Goal: Task Accomplishment & Management: Use online tool/utility

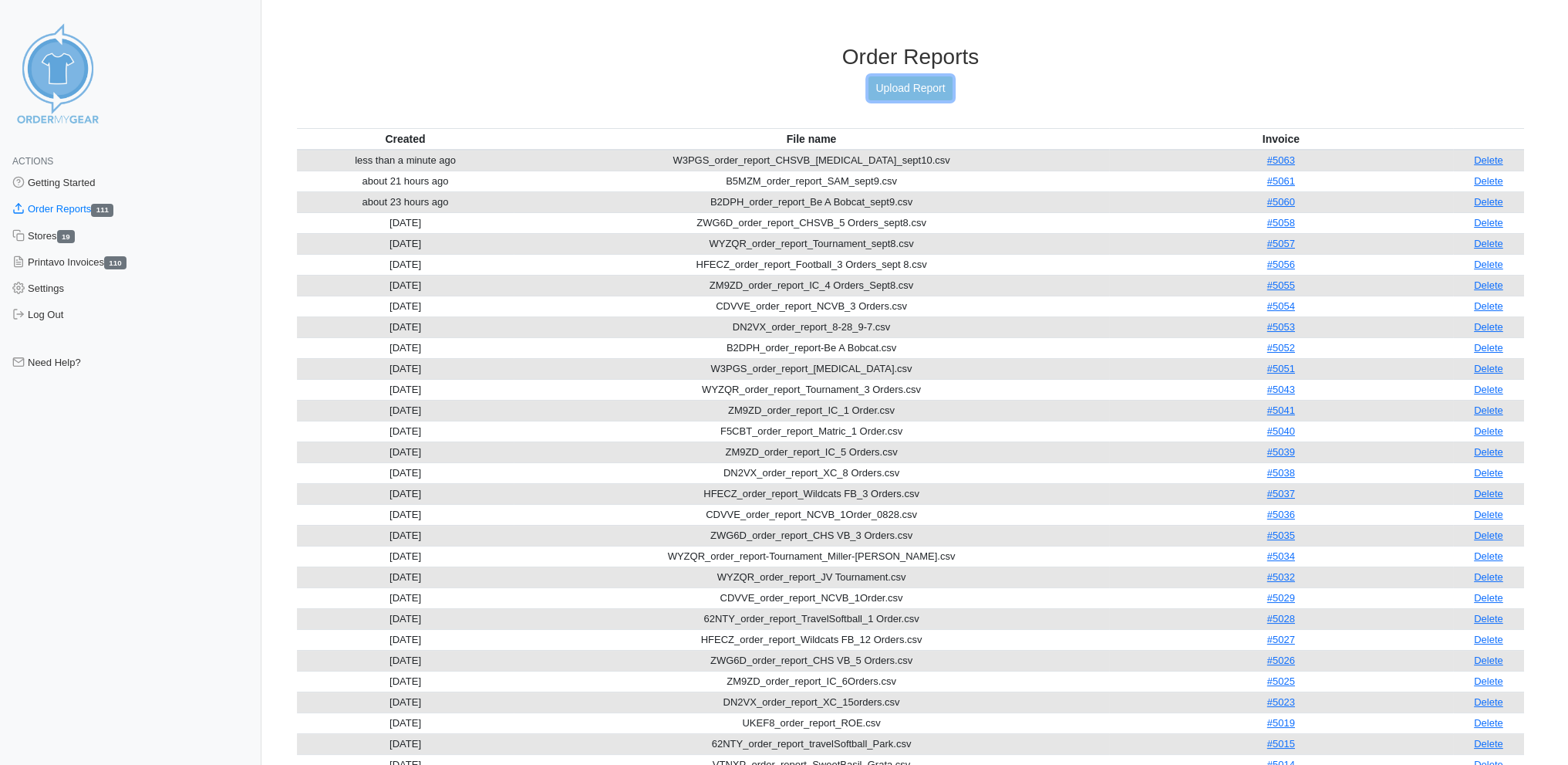
click at [902, 85] on link "Upload Report" at bounding box center [910, 89] width 83 height 24
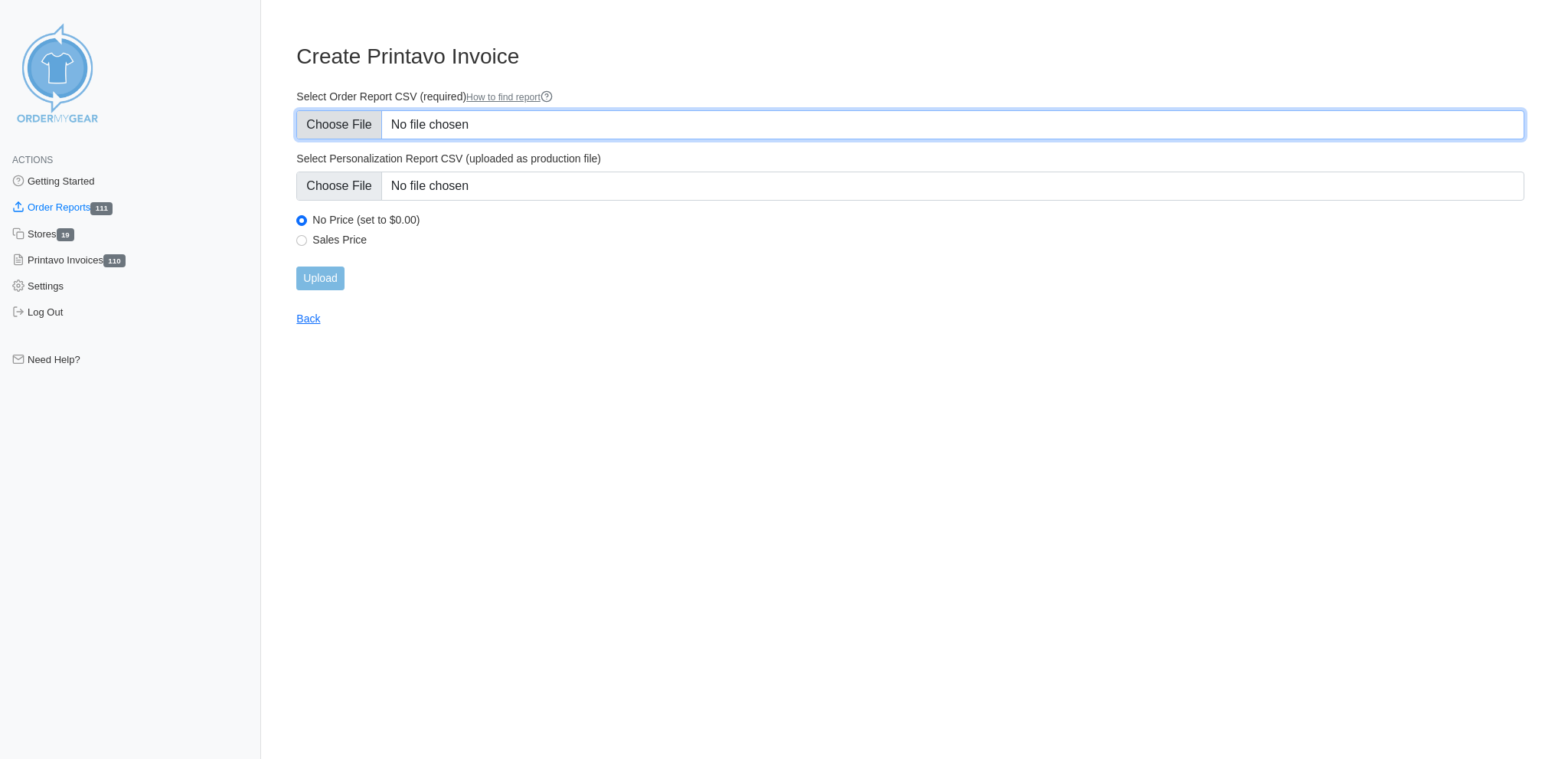
click at [353, 120] on input "Select Order Report CSV (required) How to find report" at bounding box center [910, 125] width 1228 height 29
type input "C:\fakepath\B2DPH_order_report_BeaBobcat_sept12.csv"
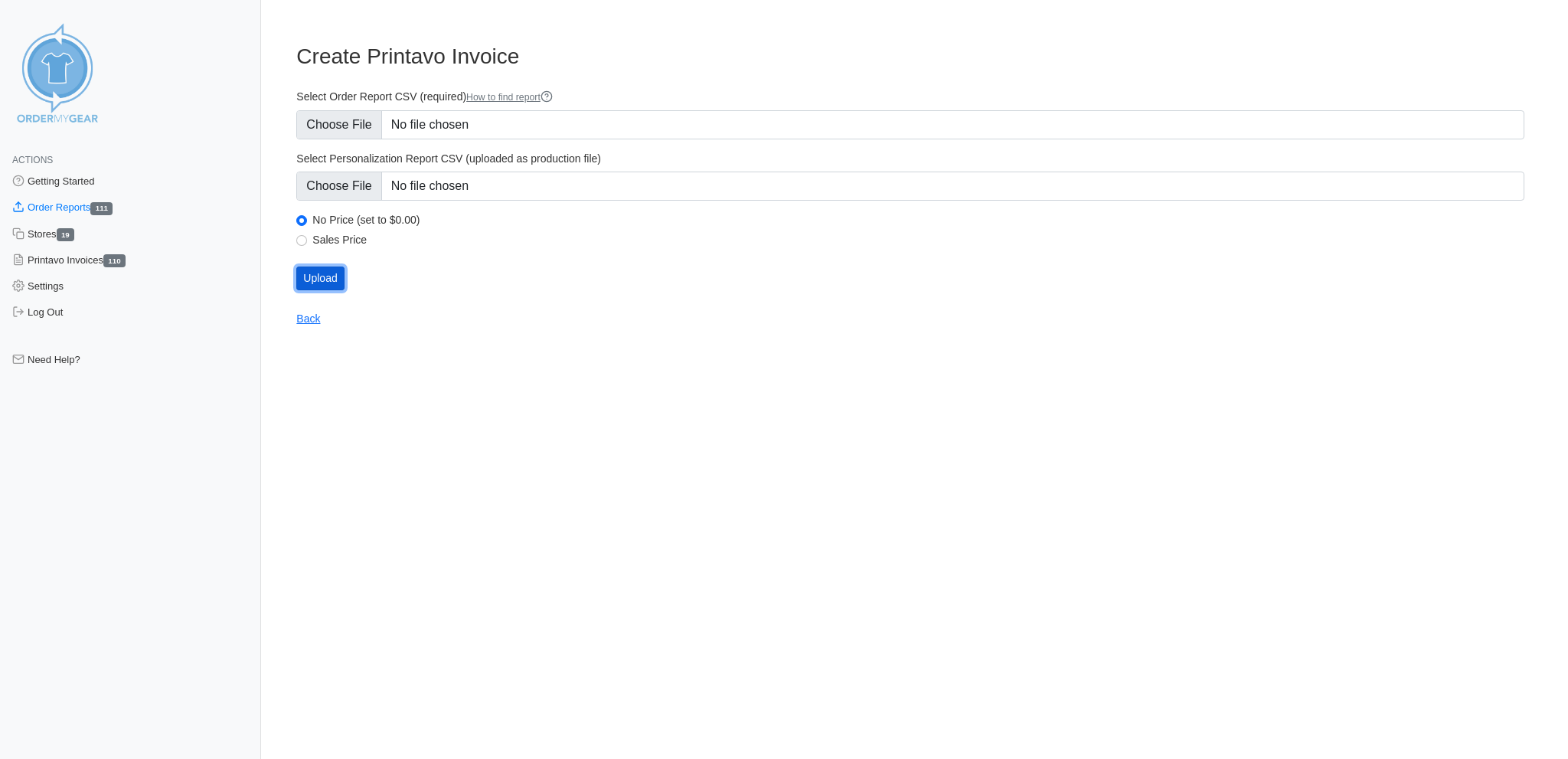
click at [317, 266] on input "Upload" at bounding box center [320, 278] width 47 height 24
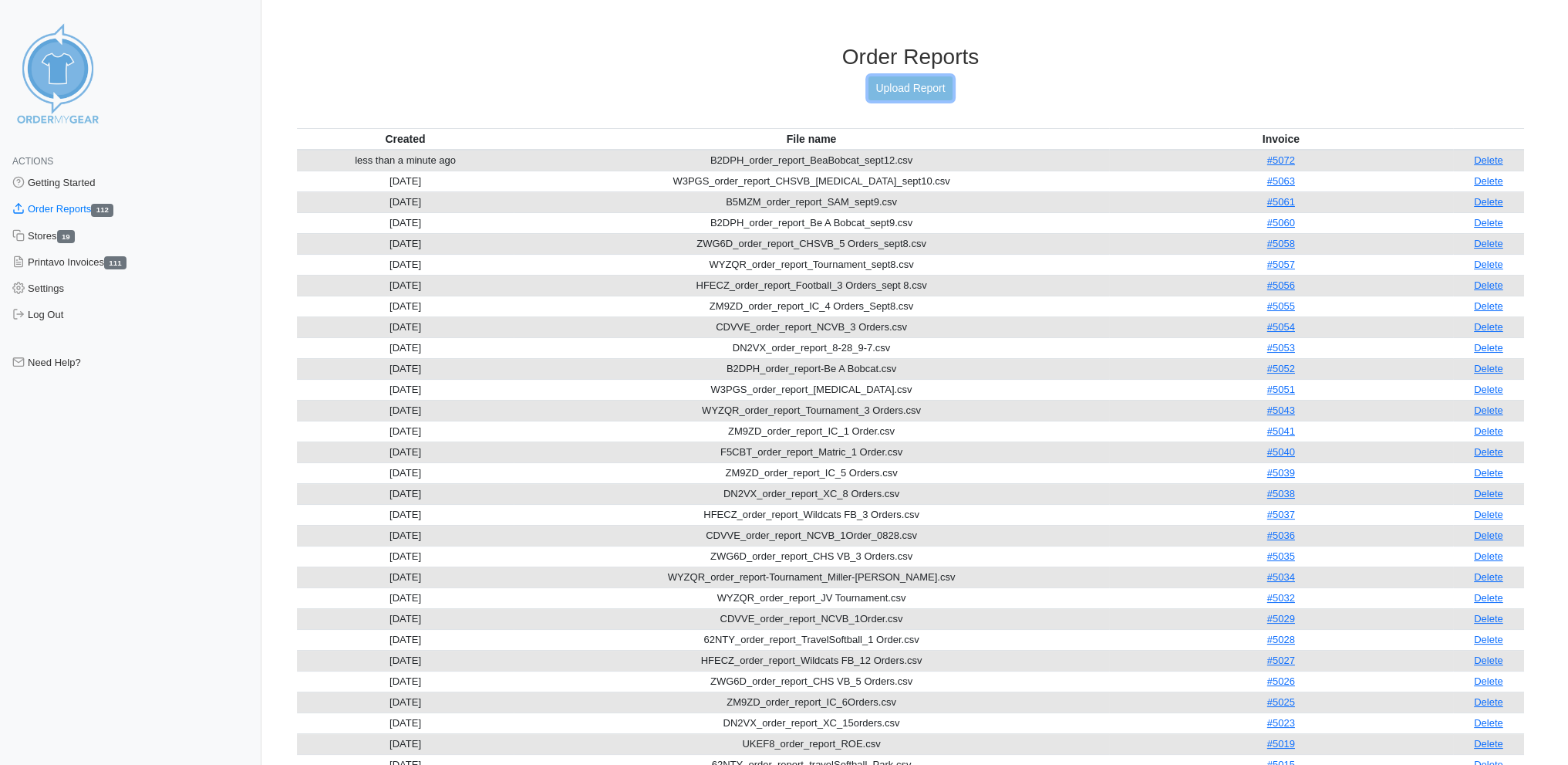
click at [918, 81] on link "Upload Report" at bounding box center [910, 89] width 83 height 24
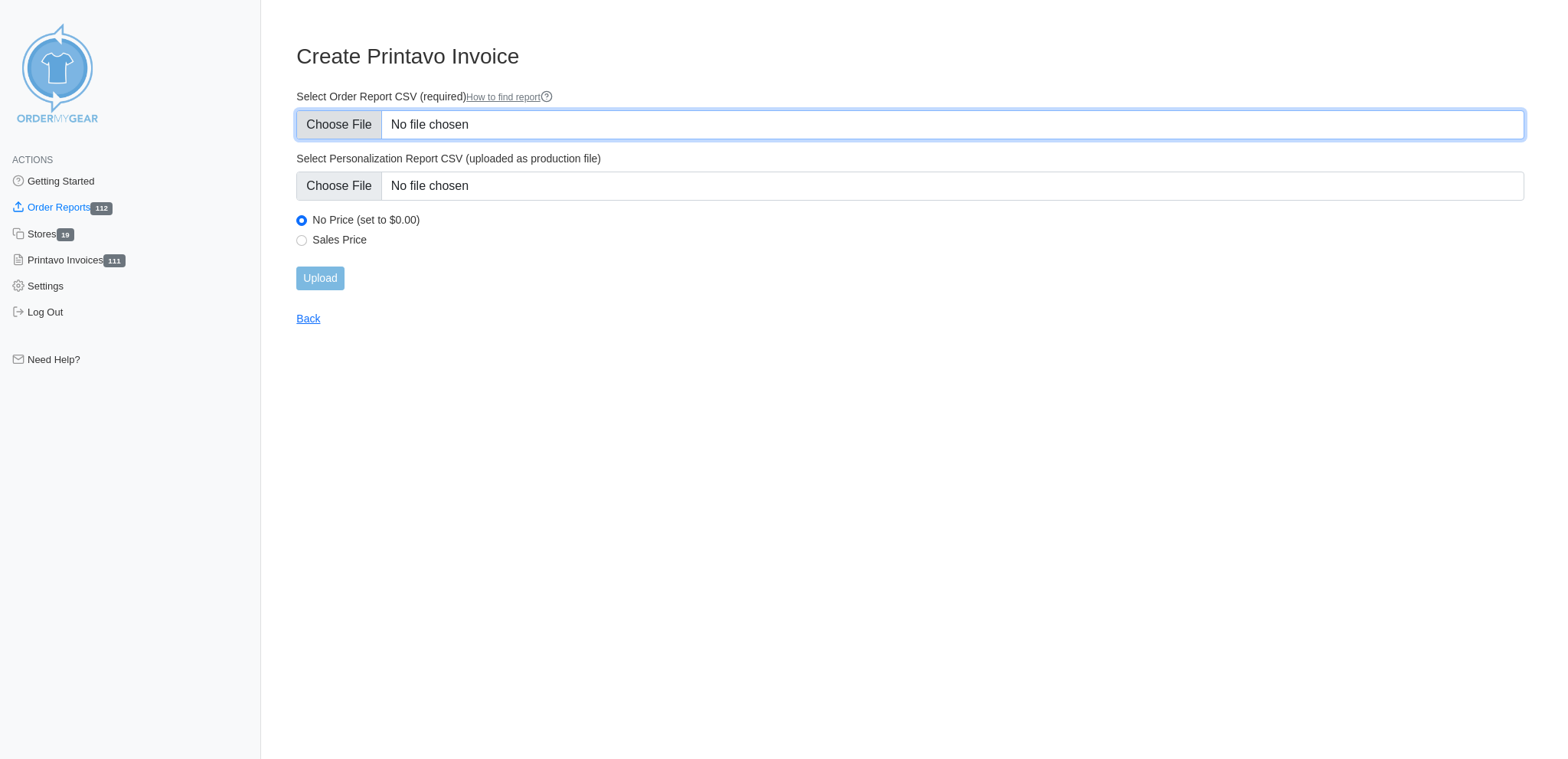
click at [355, 121] on input "Select Order Report CSV (required) How to find report" at bounding box center [910, 125] width 1228 height 29
type input "C:\fakepath\F5CBT_order_report_Matric_sept12.csv"
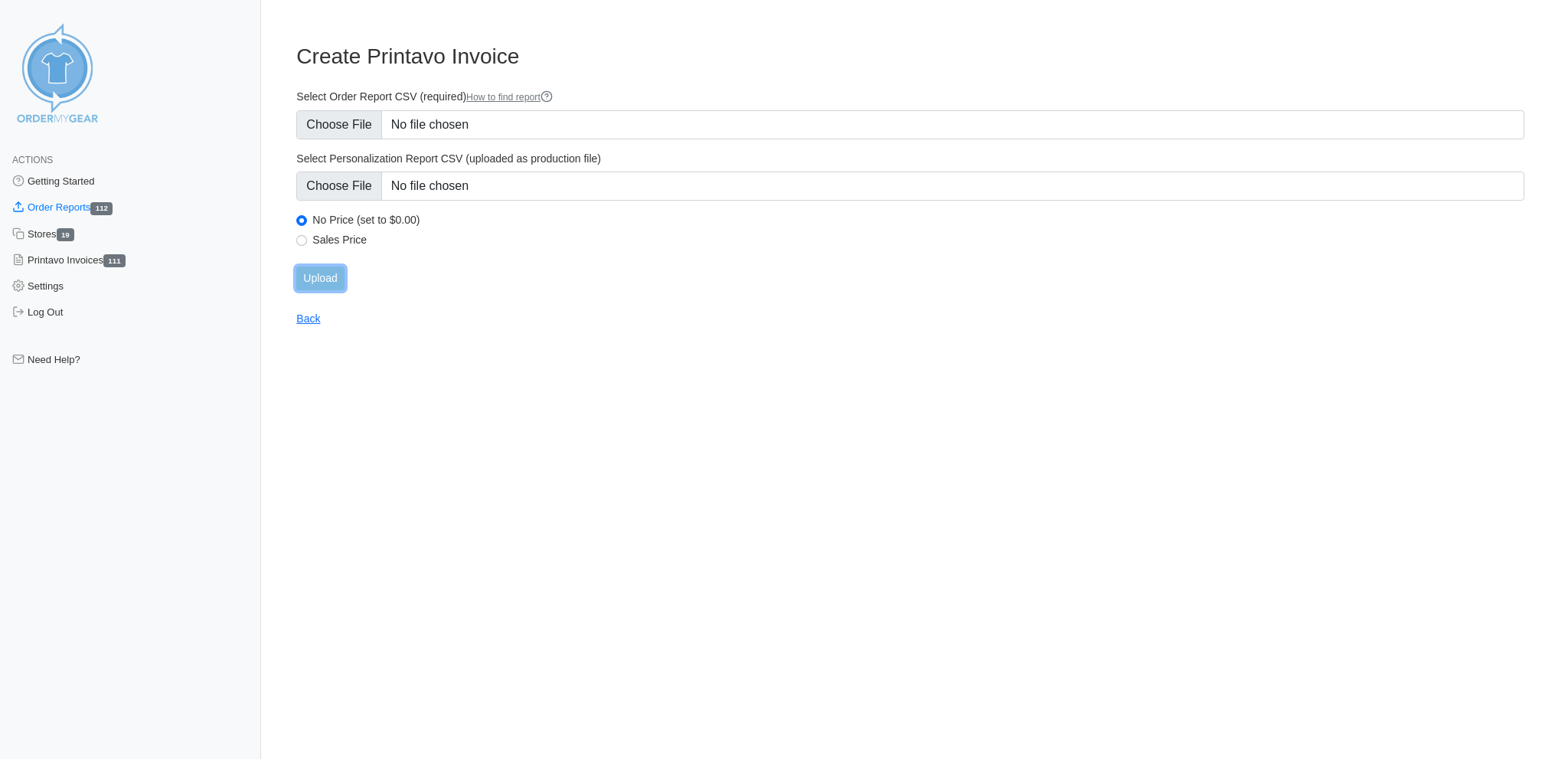
click at [328, 268] on input "Upload" at bounding box center [320, 278] width 47 height 24
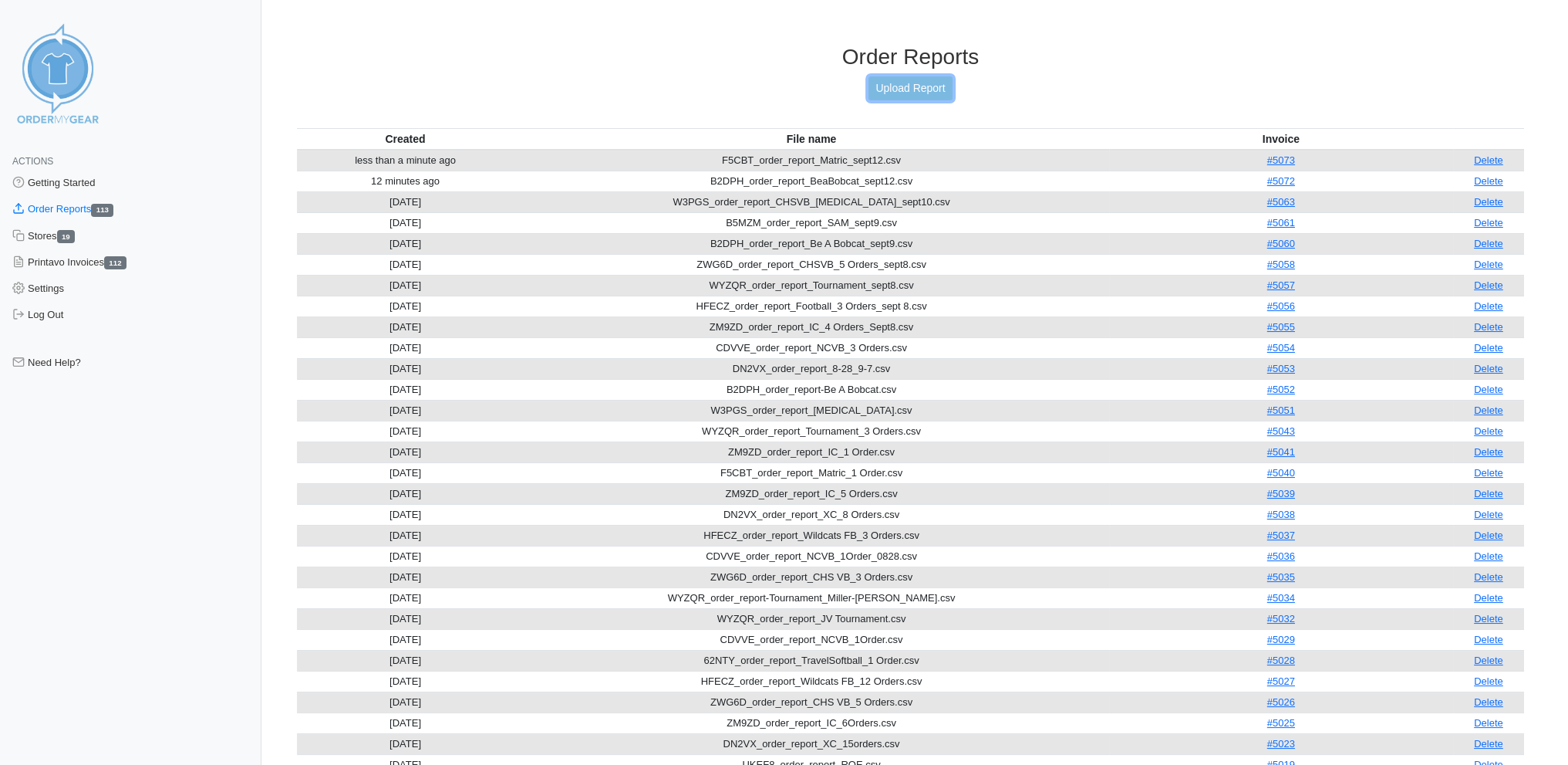
click at [894, 83] on link "Upload Report" at bounding box center [910, 89] width 83 height 24
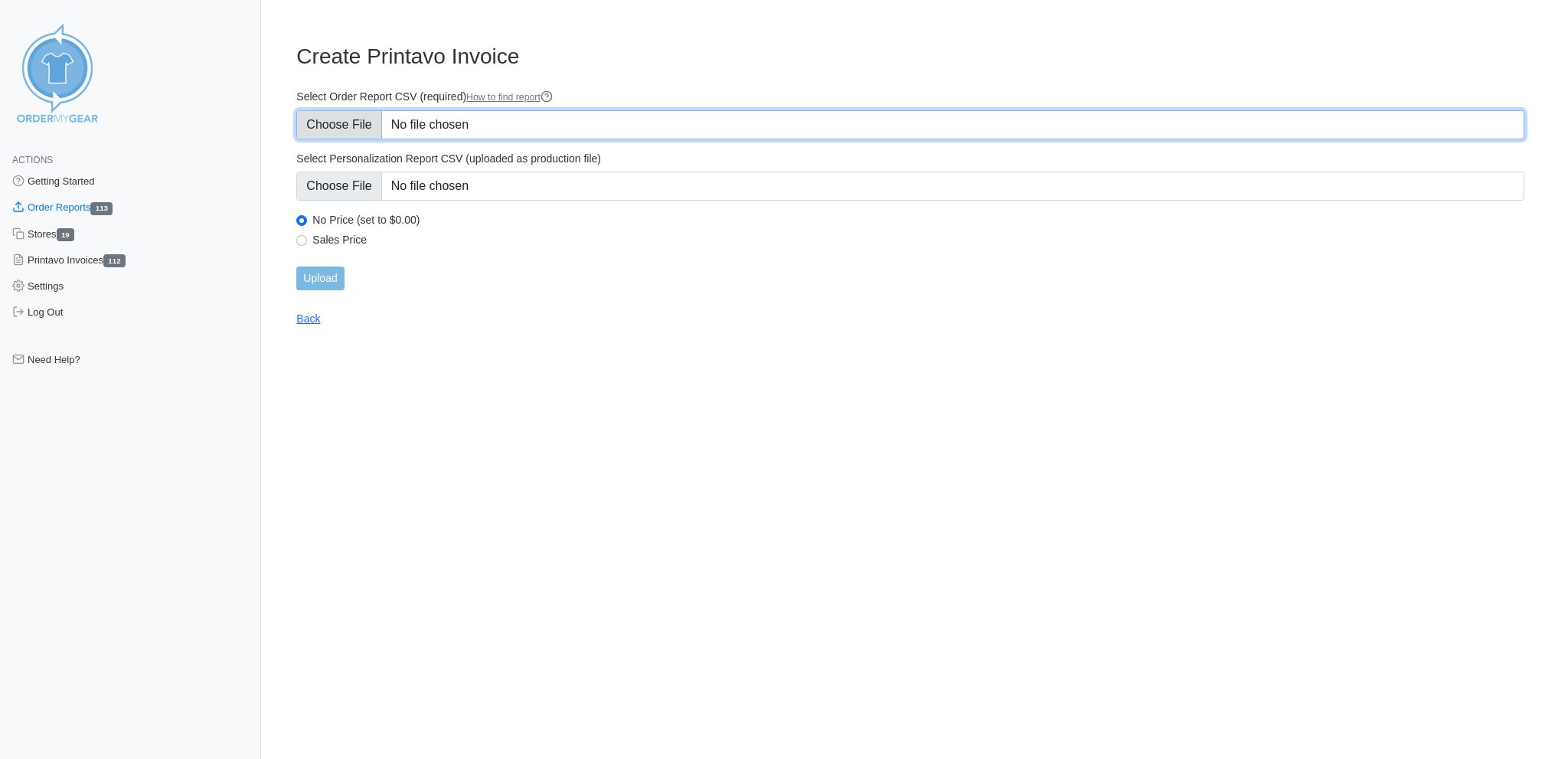
click at [336, 116] on input "Select Order Report CSV (required) How to find report" at bounding box center [910, 125] width 1228 height 29
type input "C:\fakepath\WYAMU_order_report_Manorwood_sept12.csv"
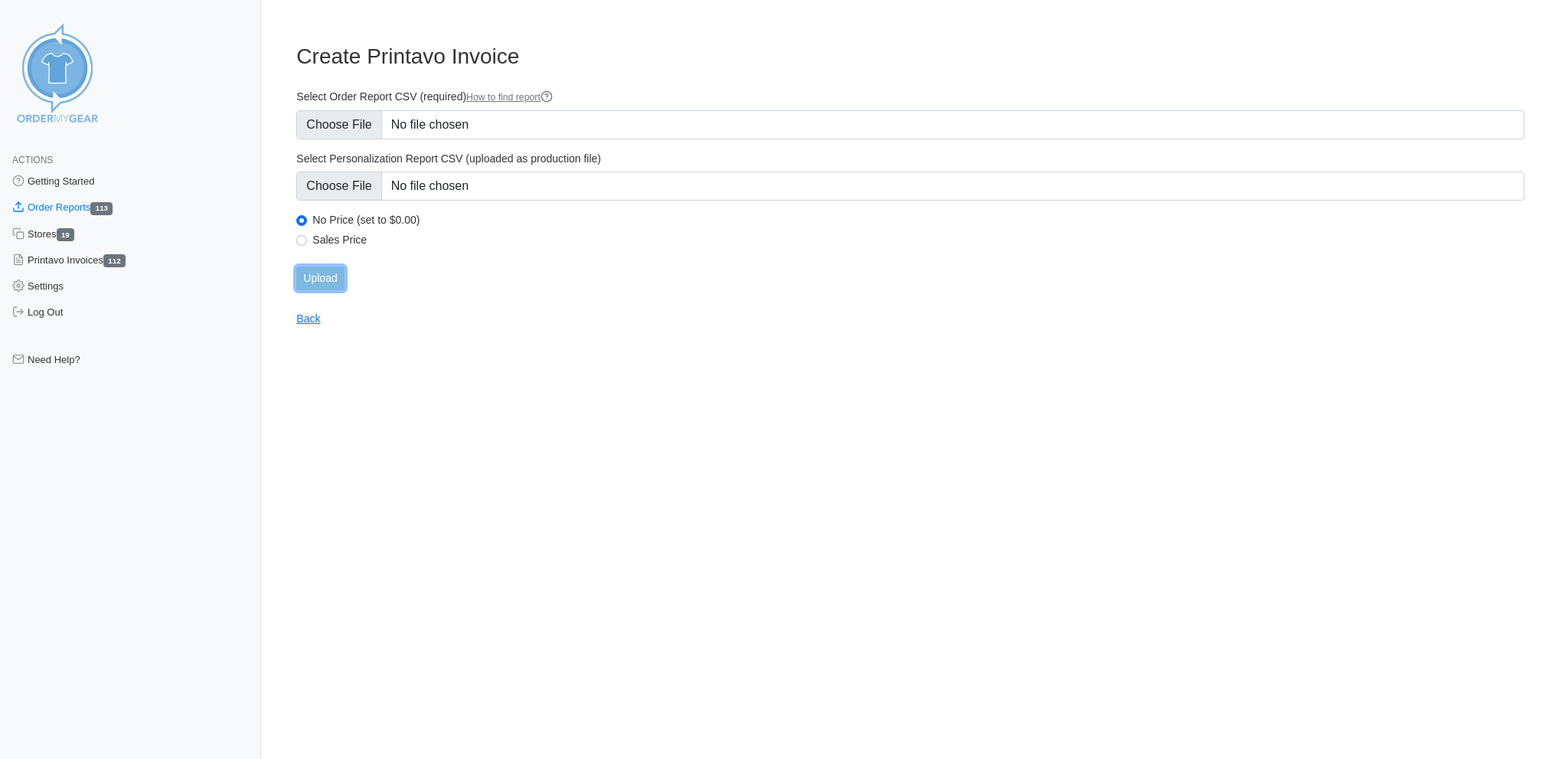
click at [303, 266] on input "Upload" at bounding box center [320, 278] width 47 height 24
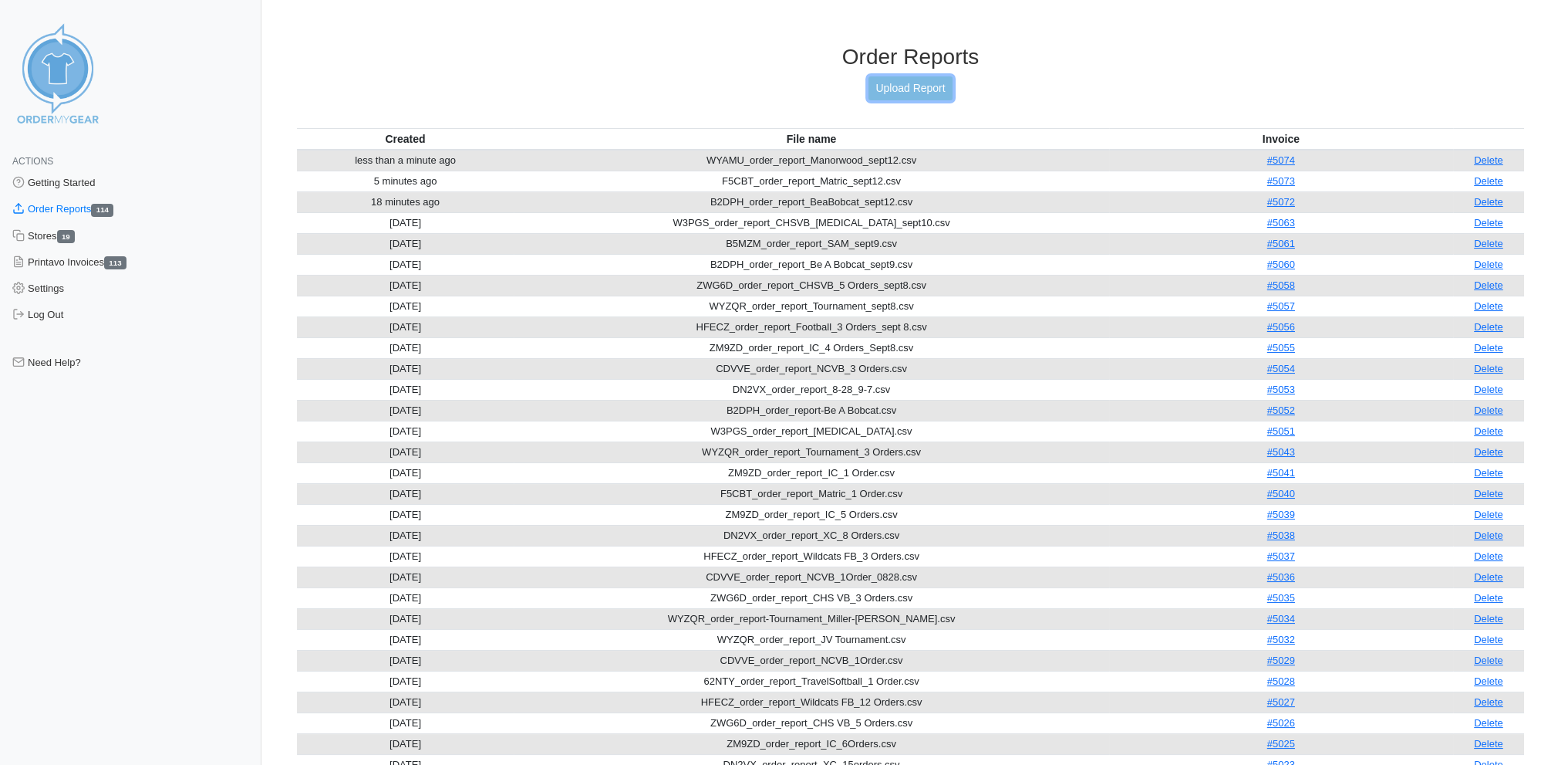
click at [934, 87] on link "Upload Report" at bounding box center [910, 89] width 83 height 24
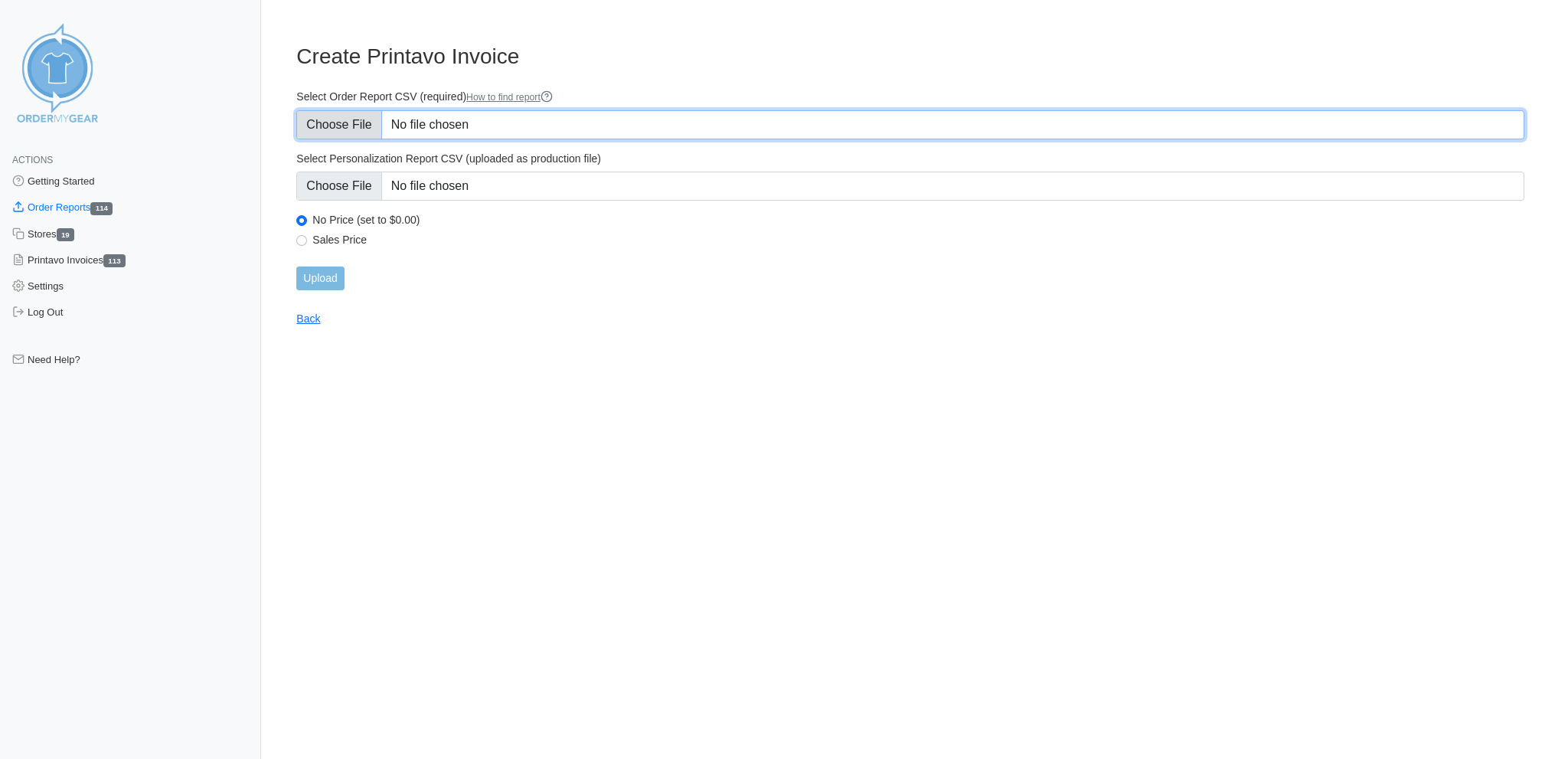
click at [363, 120] on input "Select Order Report CSV (required) How to find report" at bounding box center [910, 125] width 1228 height 29
type input "C:\fakepath\ZM9ZD_order_report_IC_sept 12.csv"
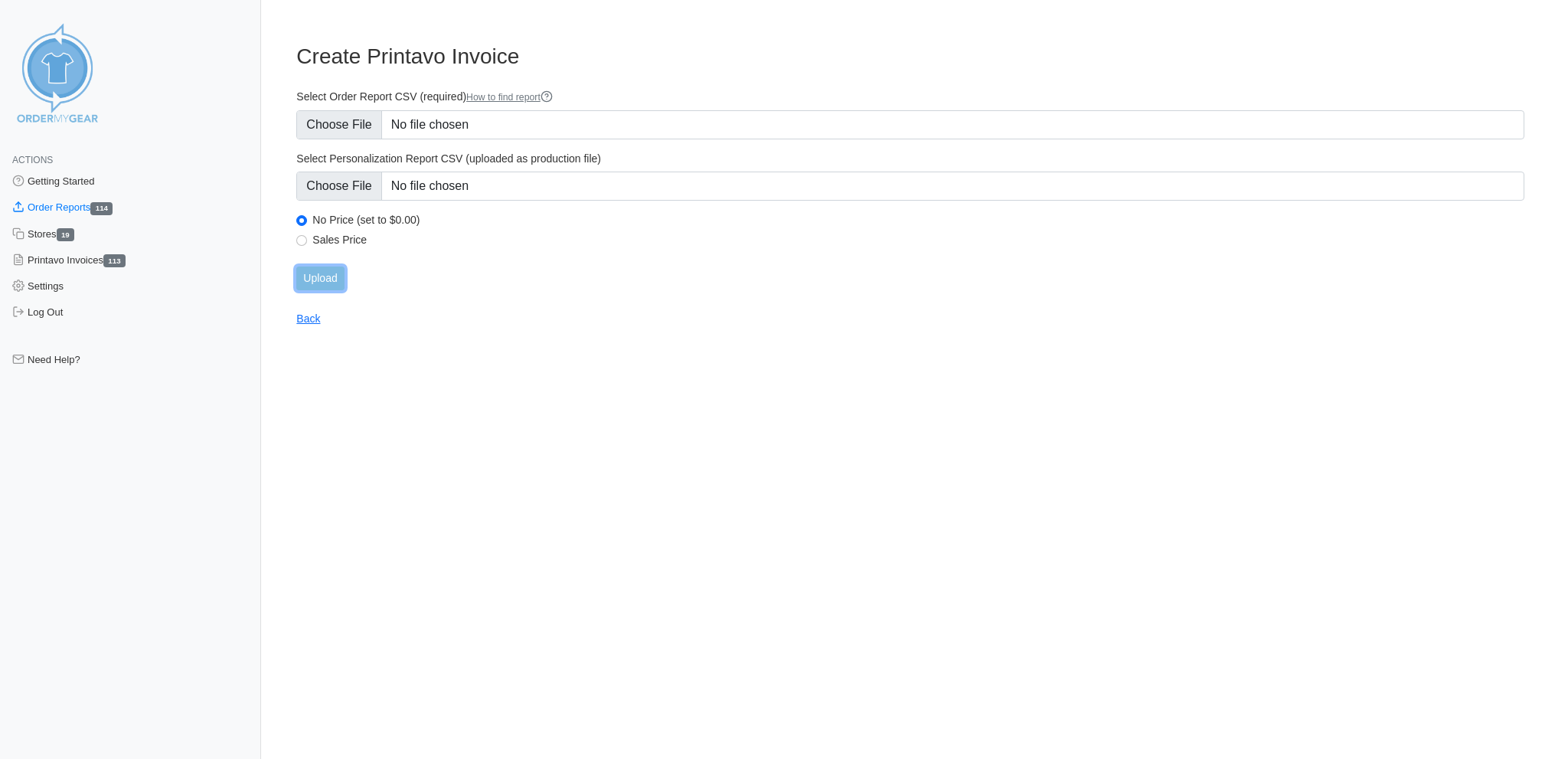
click at [327, 266] on input "Upload" at bounding box center [320, 278] width 47 height 24
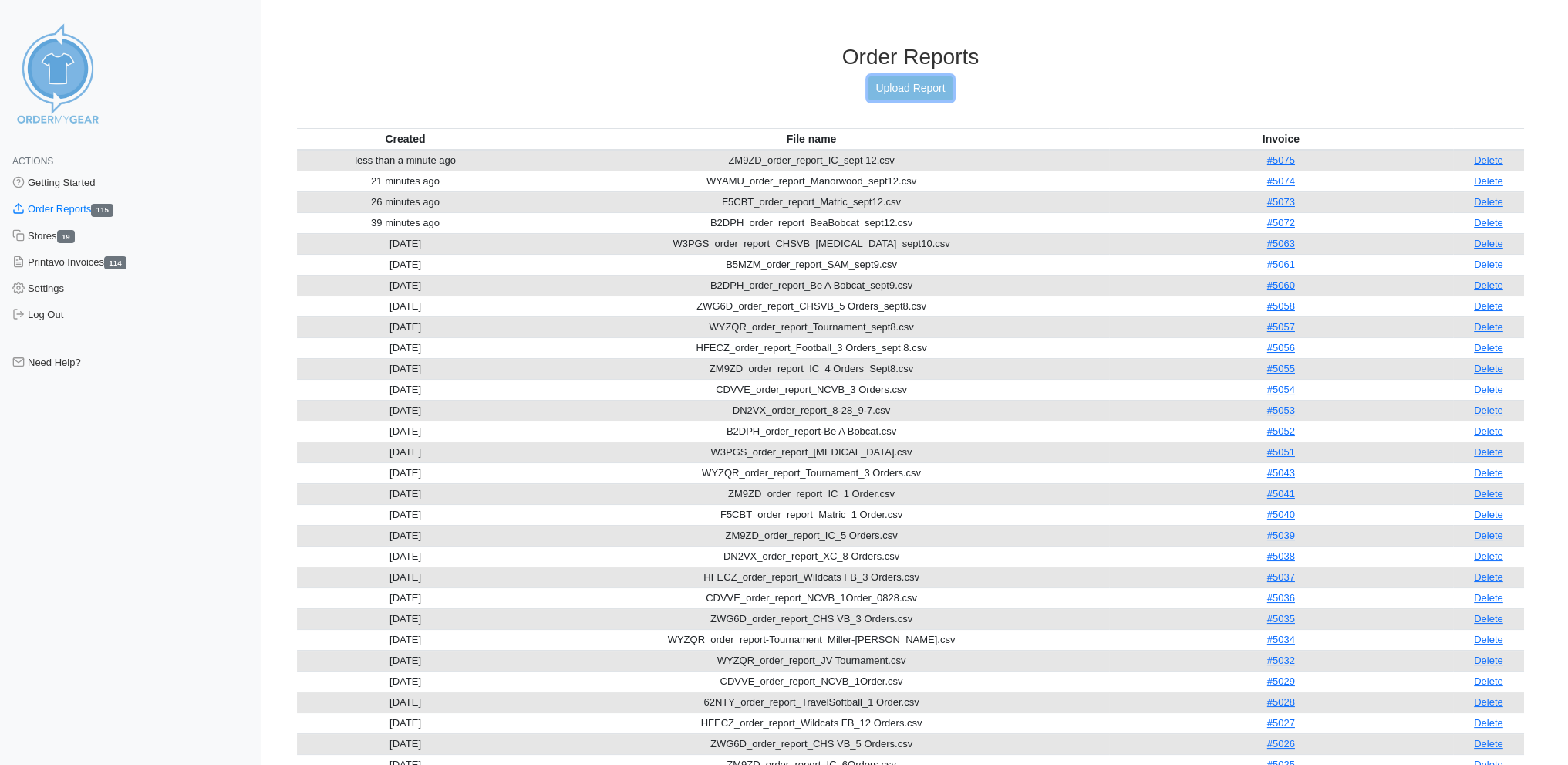
click at [904, 86] on link "Upload Report" at bounding box center [910, 89] width 83 height 24
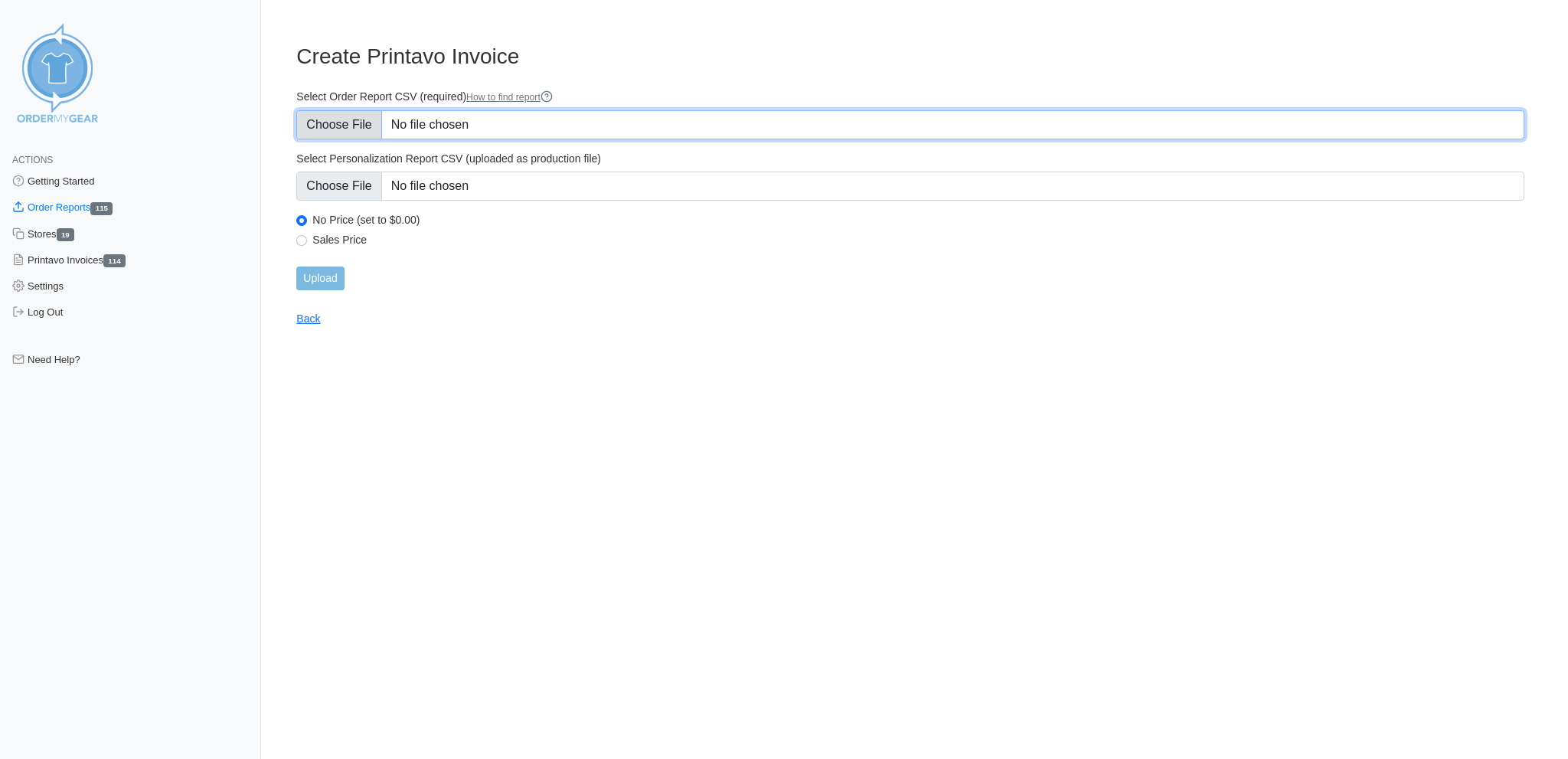
click at [357, 126] on input "Select Order Report CSV (required) How to find report" at bounding box center [910, 125] width 1228 height 29
type input "C:\fakepath\DN2VX_order_report_XC_sept12.csv"
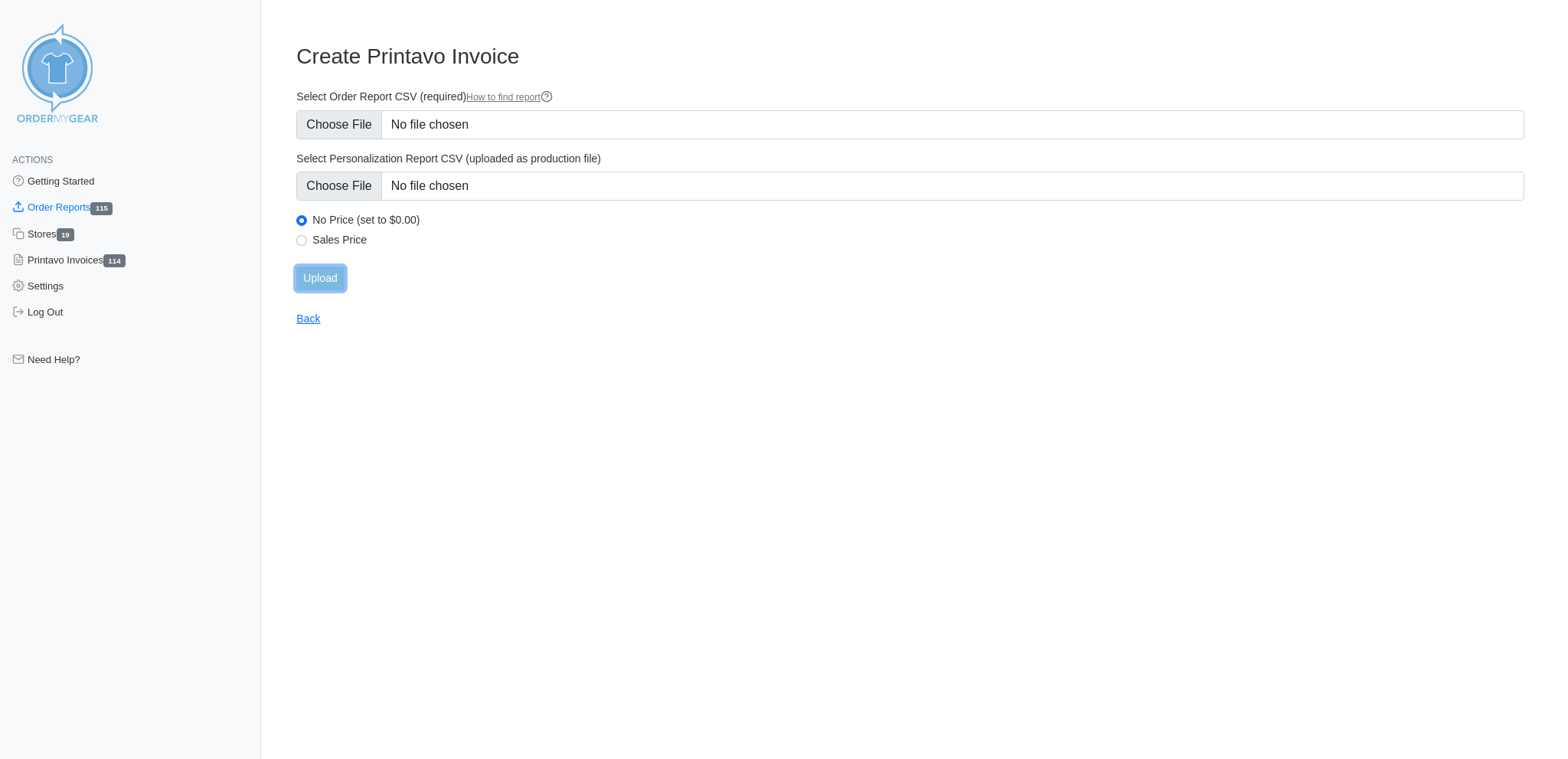
click at [324, 266] on input "Upload" at bounding box center [320, 278] width 47 height 24
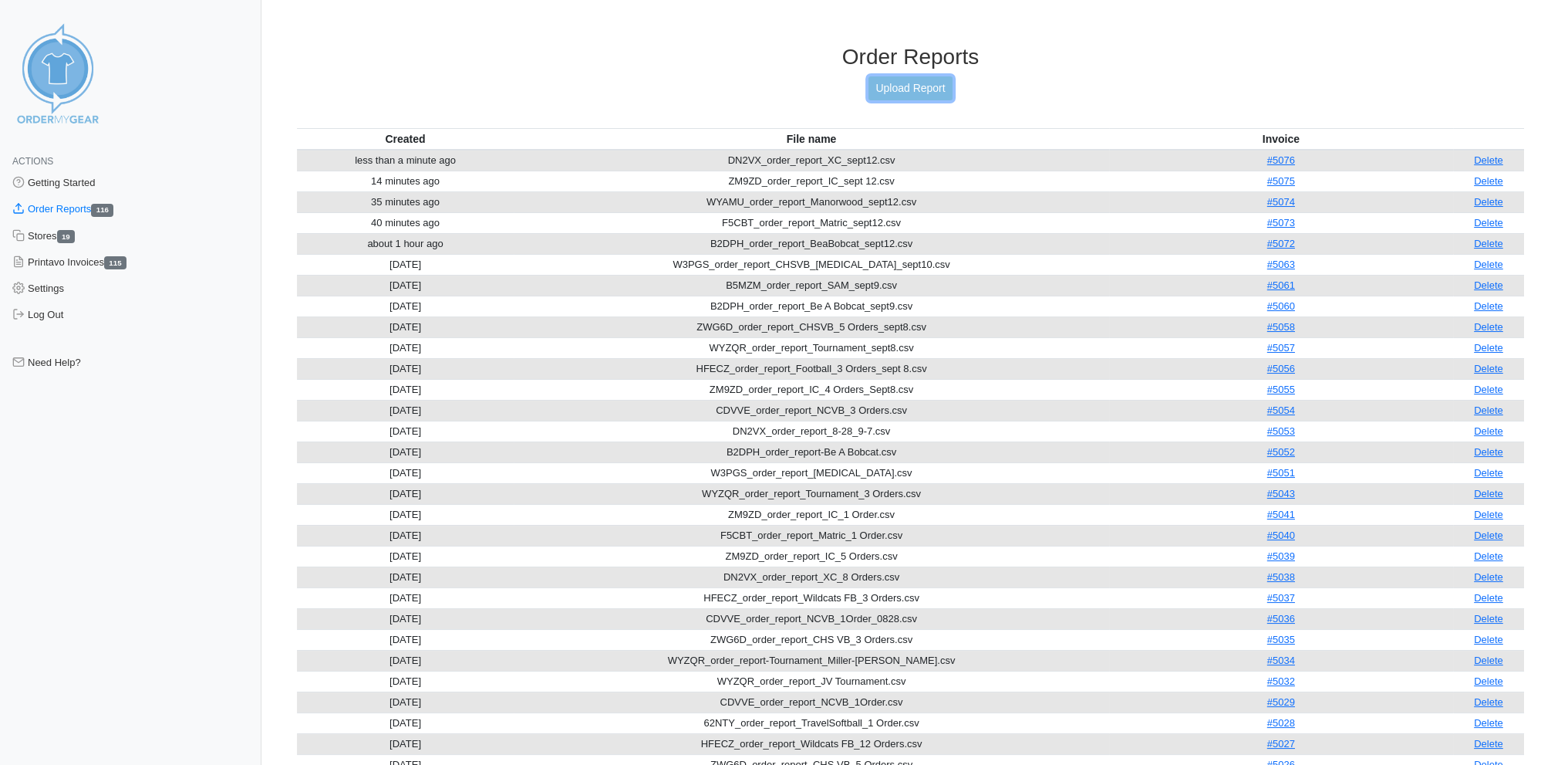
click at [902, 87] on link "Upload Report" at bounding box center [910, 89] width 83 height 24
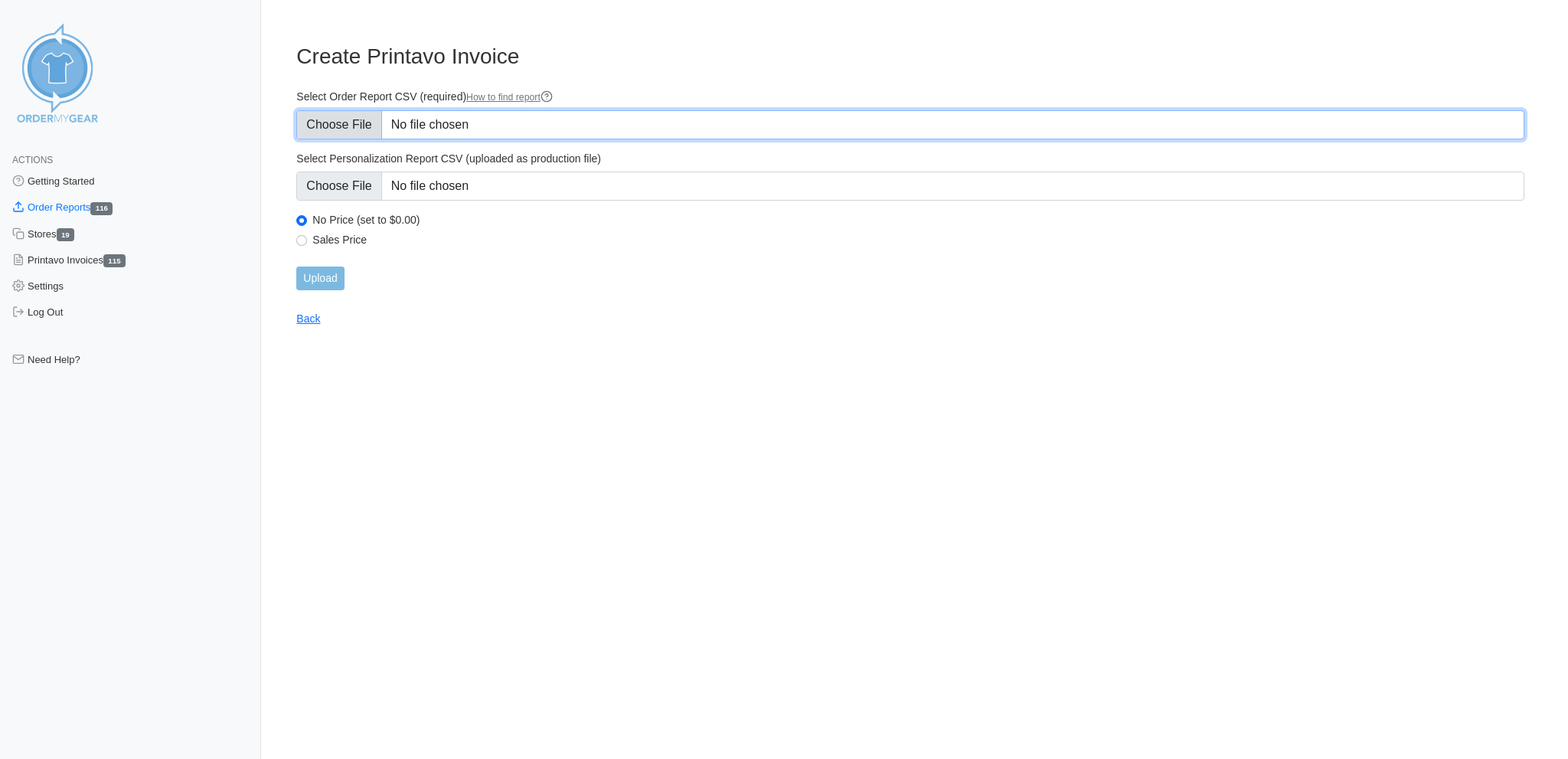
click at [340, 120] on input "Select Order Report CSV (required) How to find report" at bounding box center [910, 125] width 1228 height 29
type input "C:\fakepath\CDVVE_order_report_NCVB_sept12.csv"
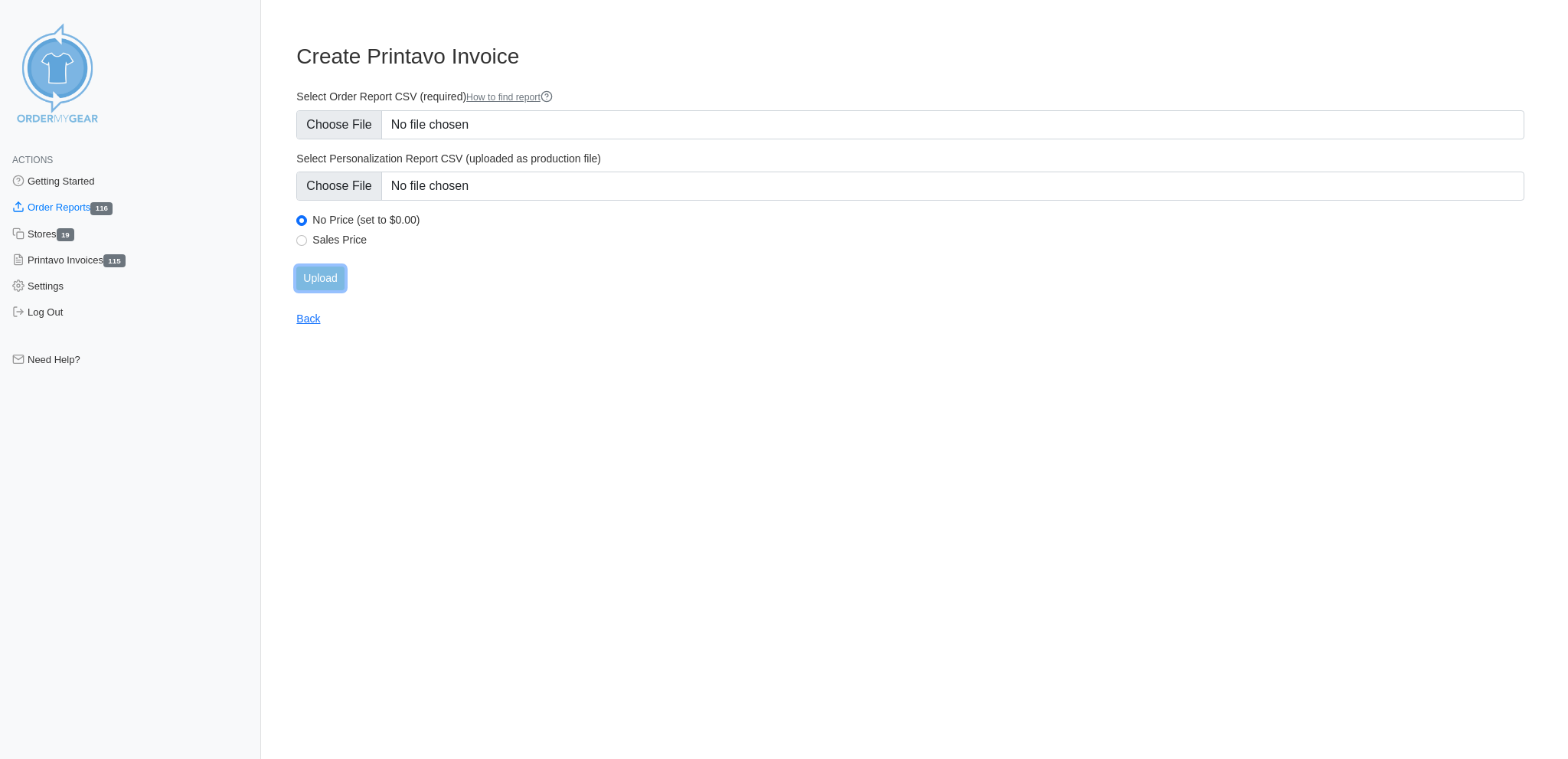
click at [321, 266] on input "Upload" at bounding box center [320, 278] width 47 height 24
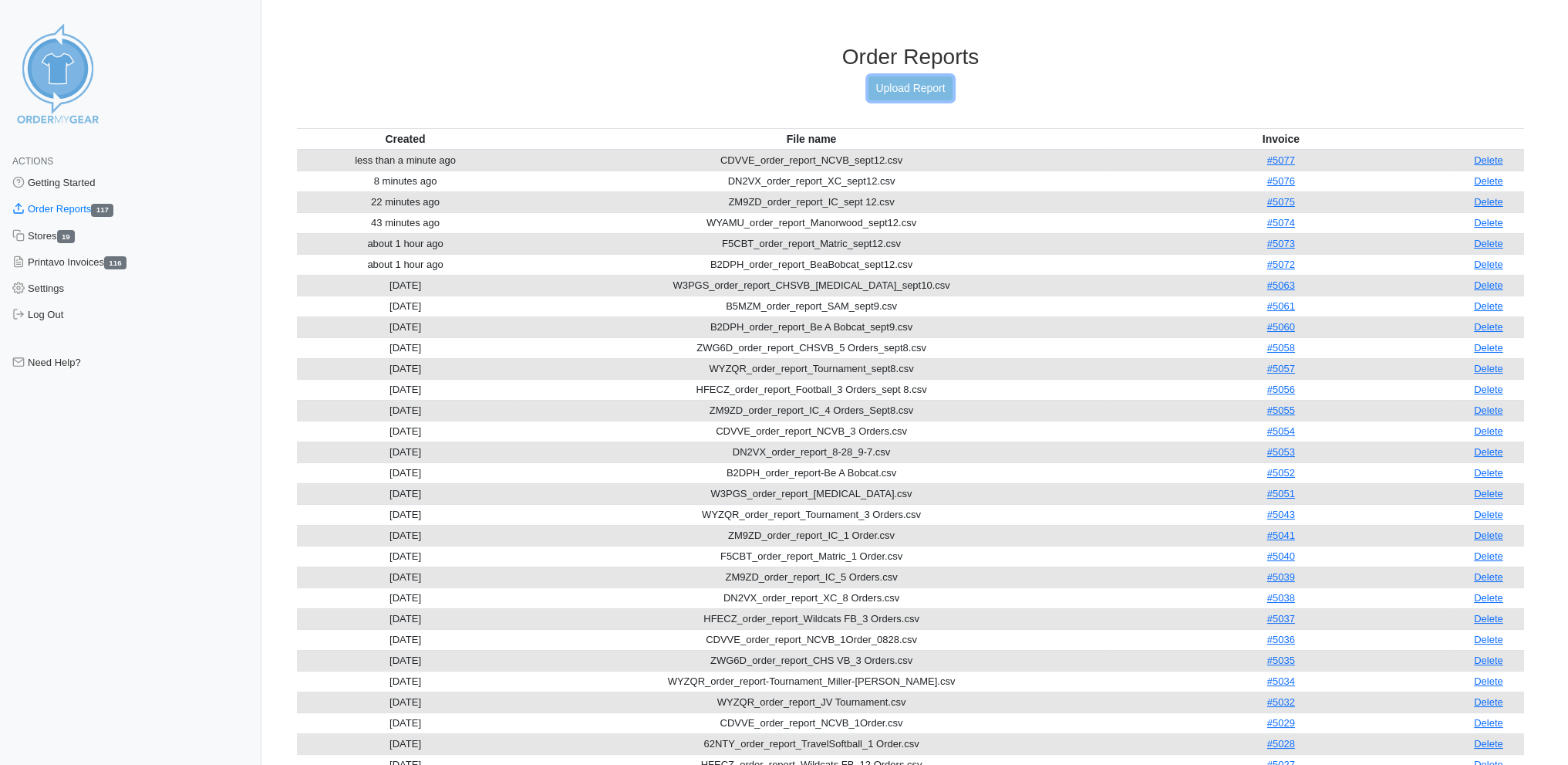
click at [909, 79] on link "Upload Report" at bounding box center [910, 89] width 83 height 24
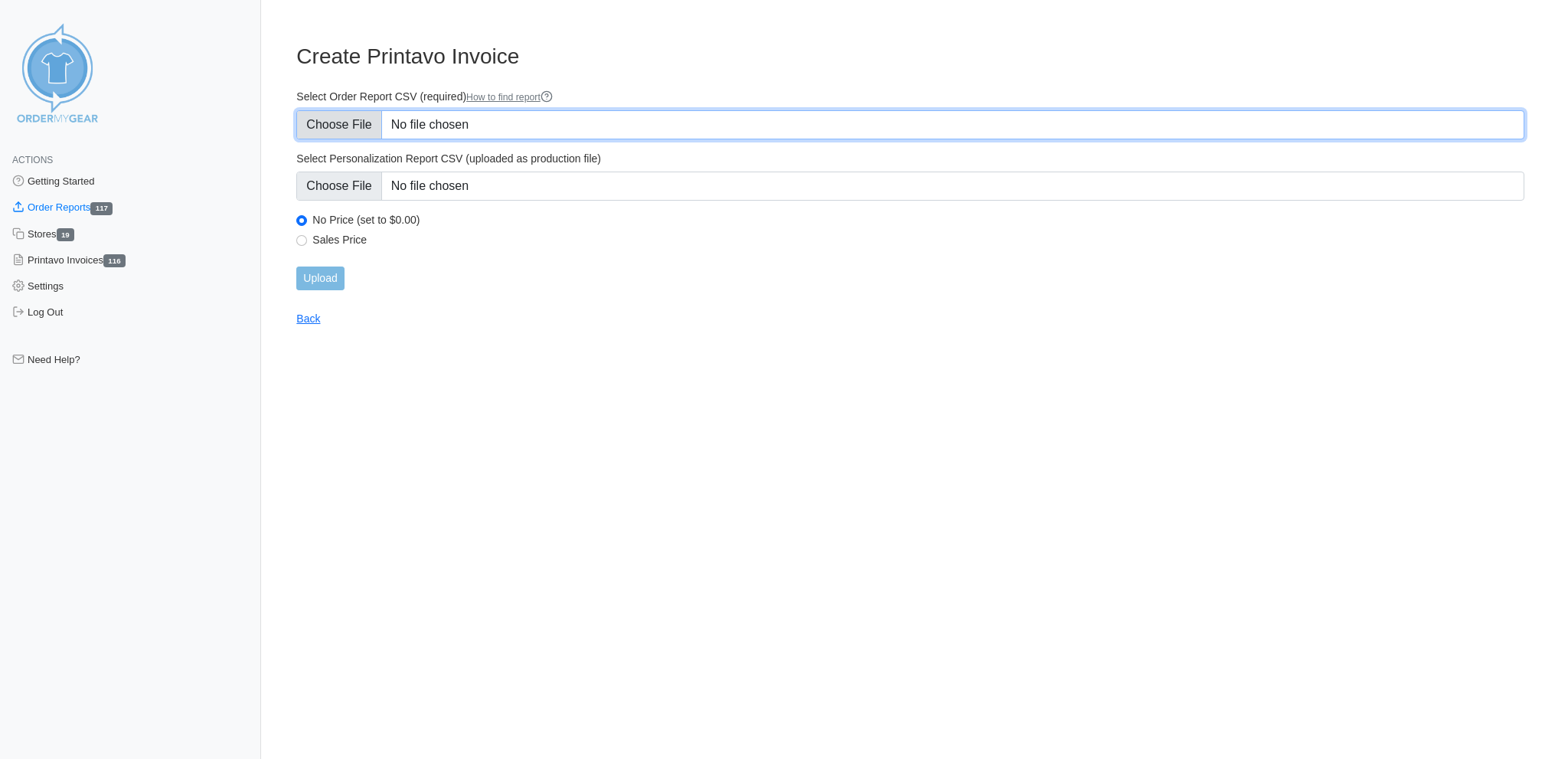
click at [361, 114] on input "Select Order Report CSV (required) How to find report" at bounding box center [910, 125] width 1228 height 29
type input "C:\fakepath\ZWG6D_order_report_CHSVB_sept12.csv"
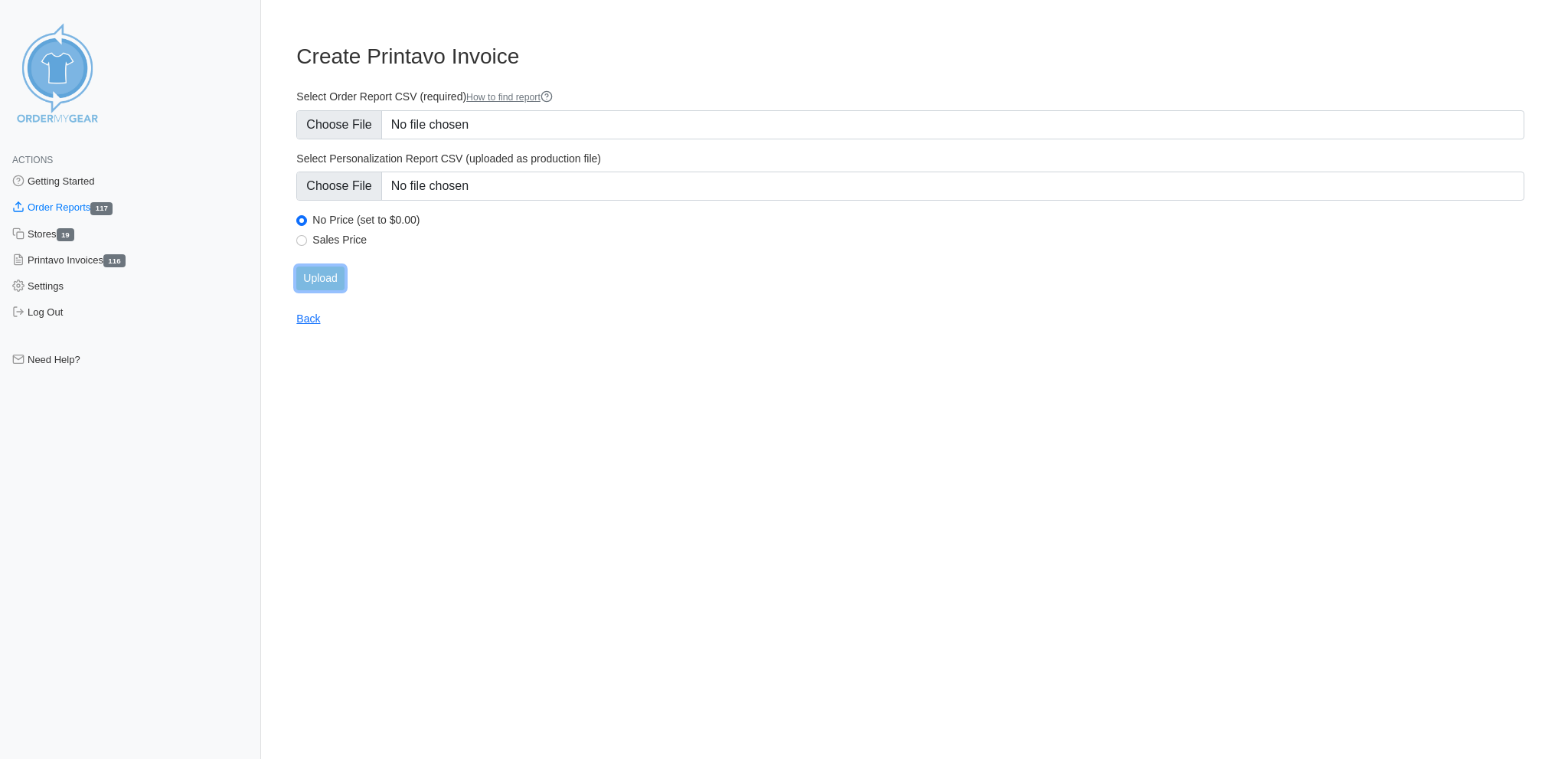
click at [326, 266] on input "Upload" at bounding box center [320, 278] width 47 height 24
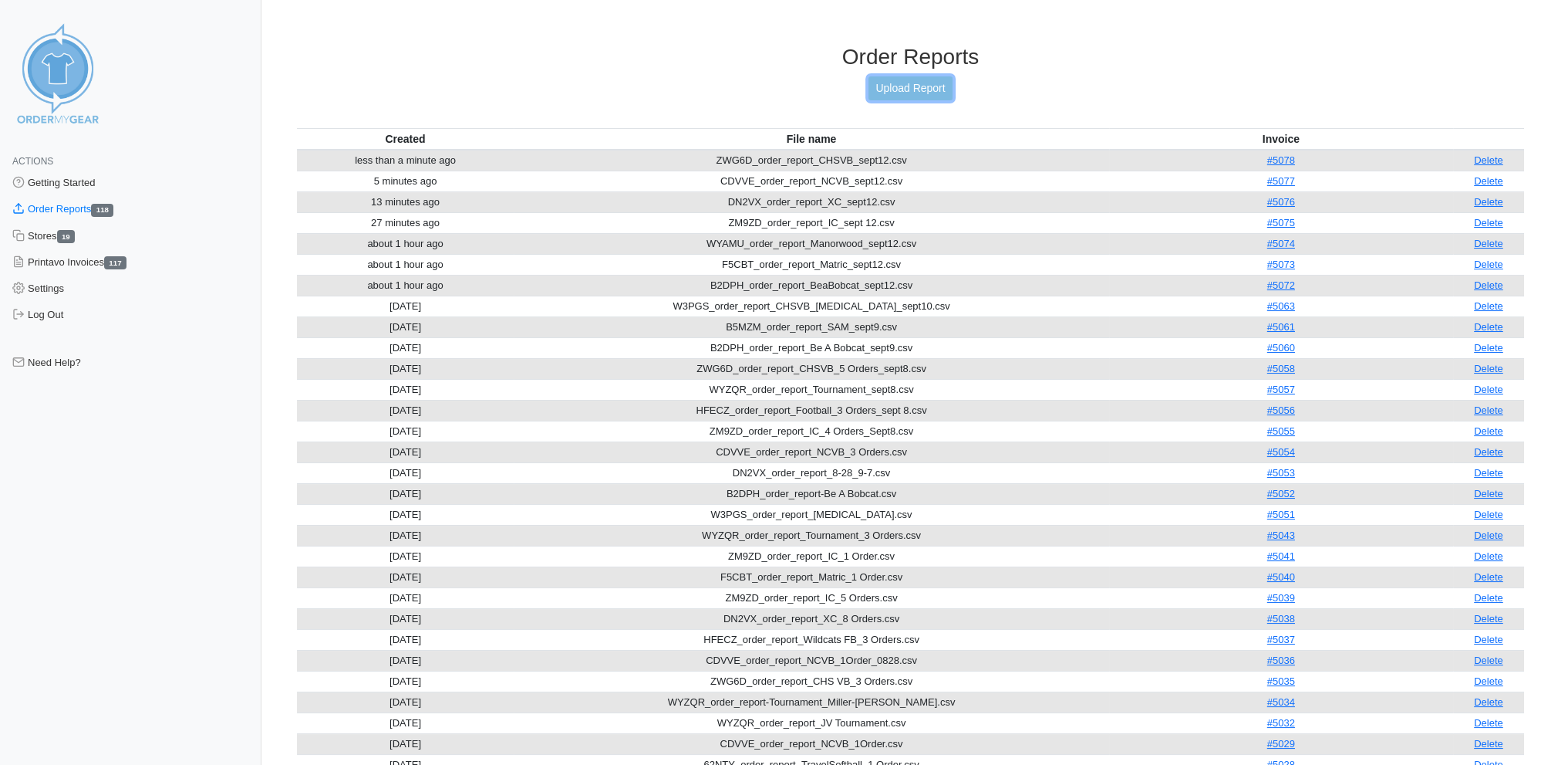
click at [901, 82] on link "Upload Report" at bounding box center [910, 89] width 83 height 24
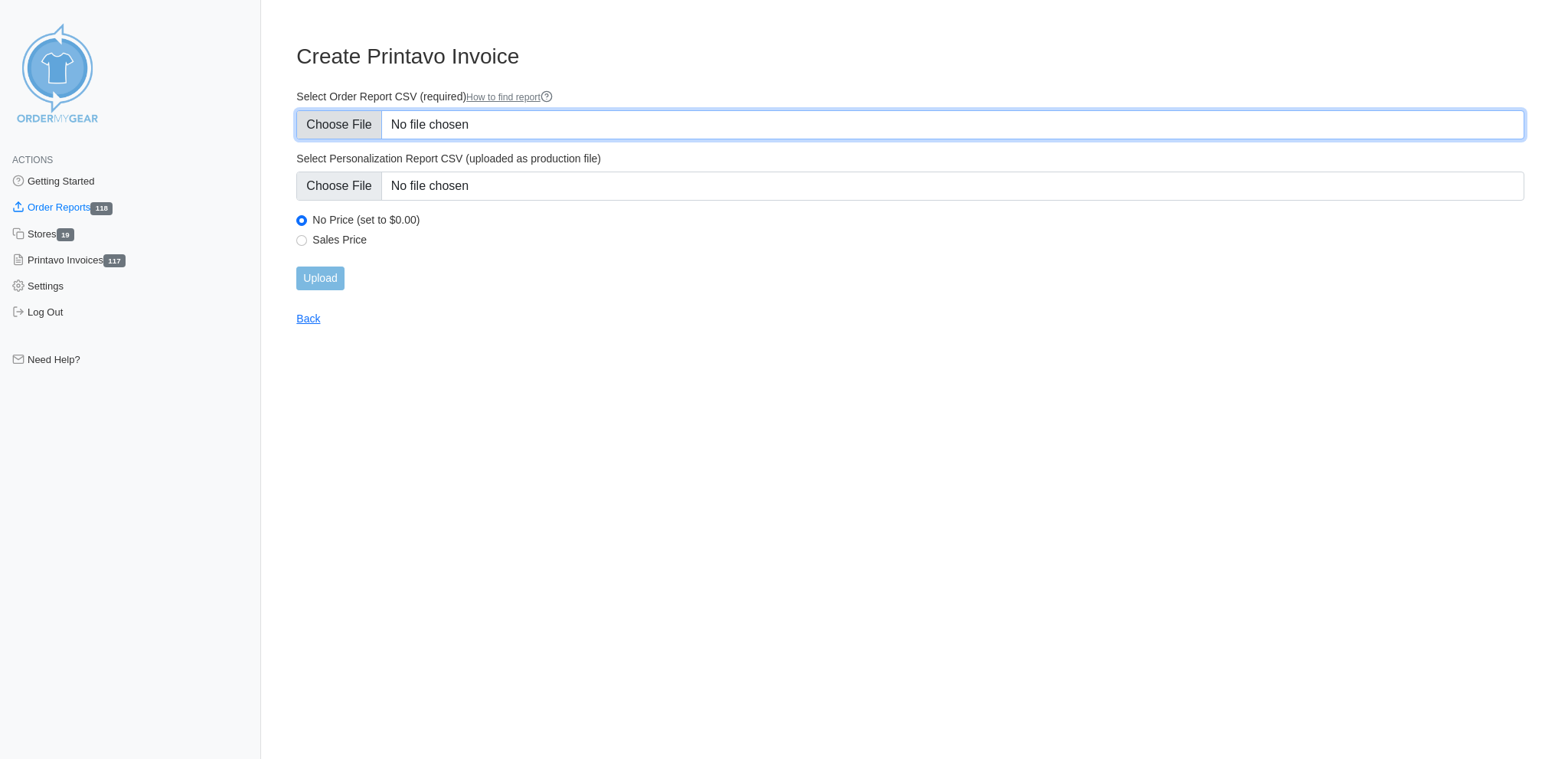
click at [358, 117] on input "Select Order Report CSV (required) How to find report" at bounding box center [910, 125] width 1228 height 29
type input "C:\fakepath\SAJK5_order_report_ALJacks_sept12.csv"
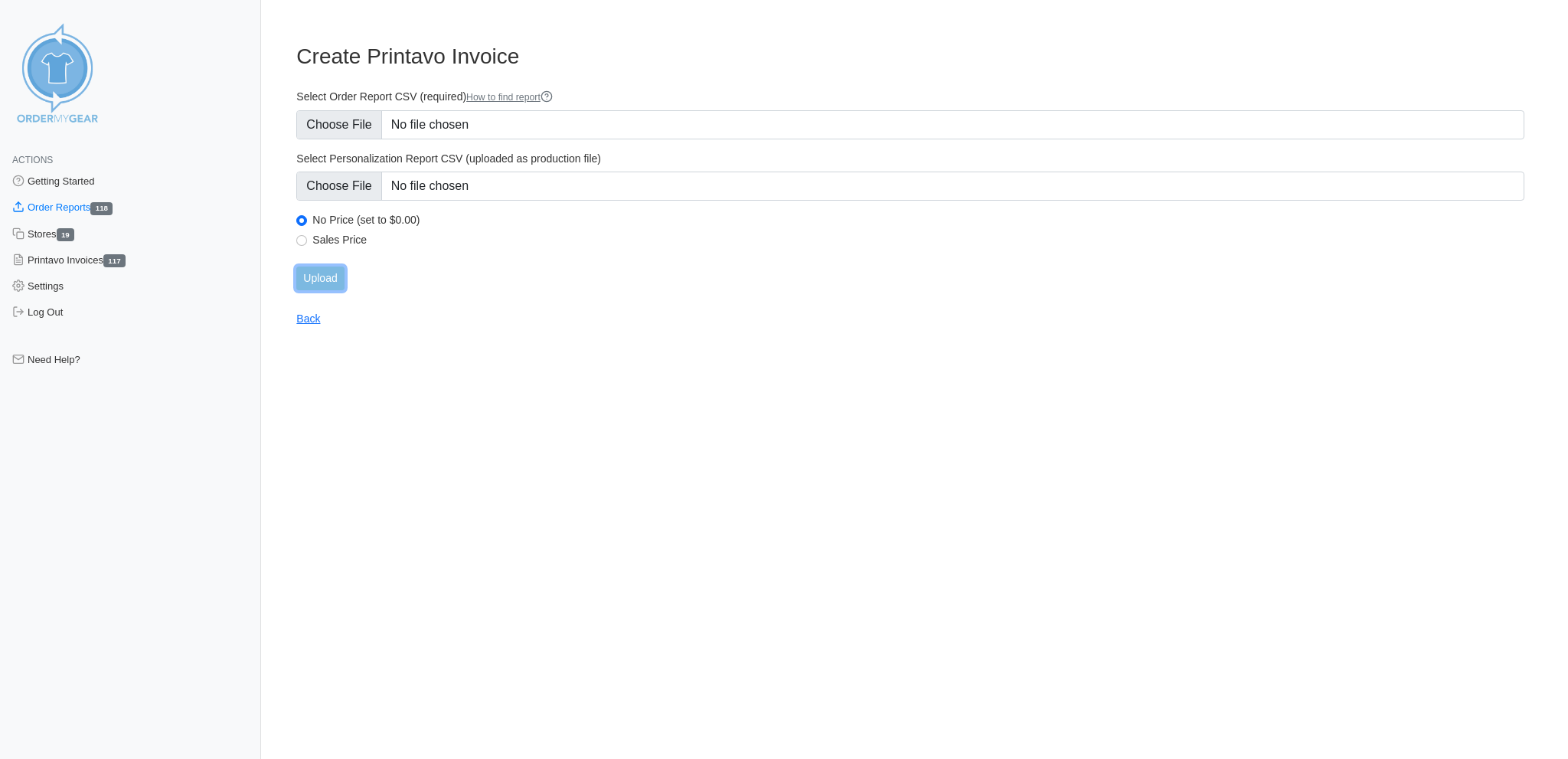
click at [329, 266] on input "Upload" at bounding box center [320, 278] width 47 height 24
